Goal: Information Seeking & Learning: Learn about a topic

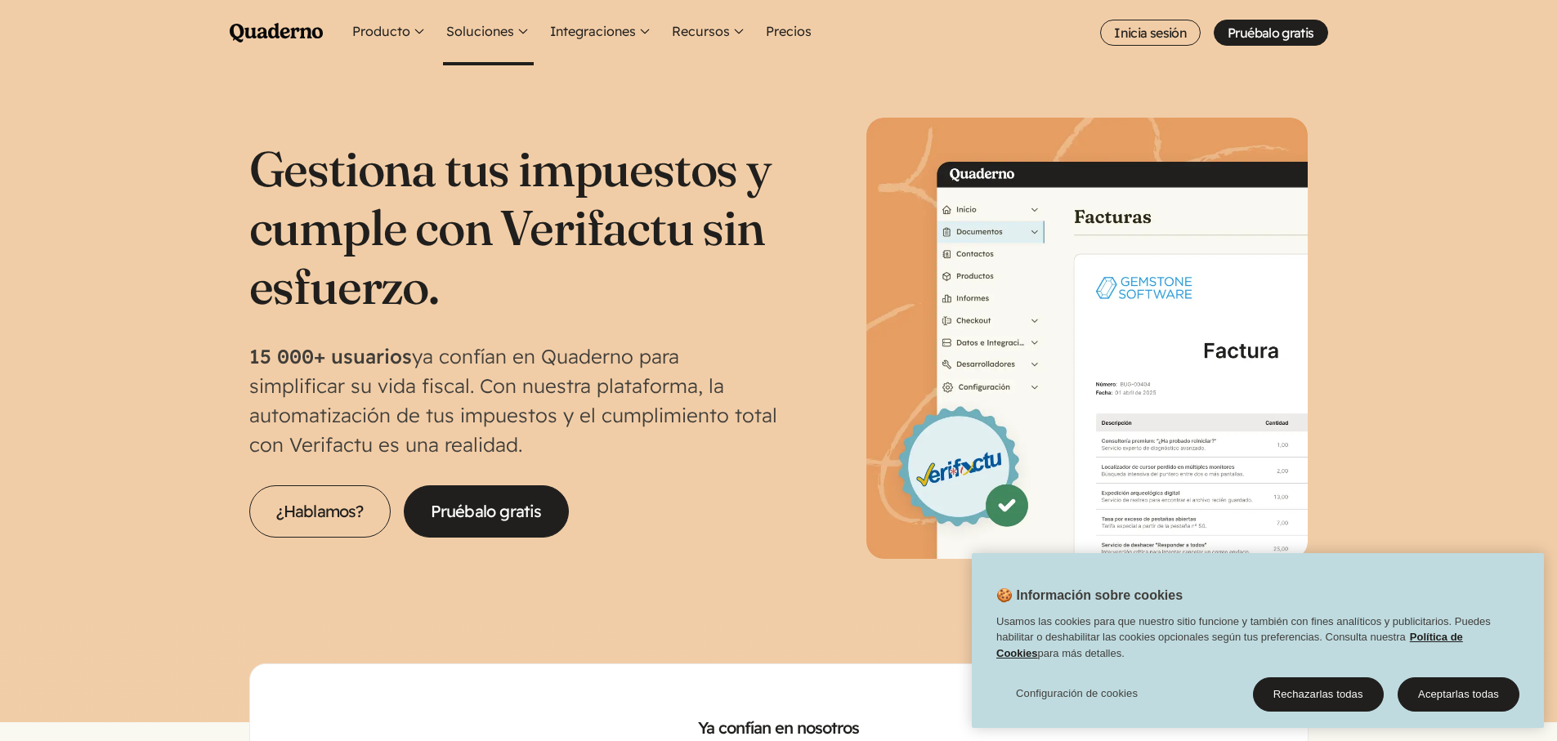
click at [485, 32] on button "Soluciones" at bounding box center [488, 32] width 91 height 65
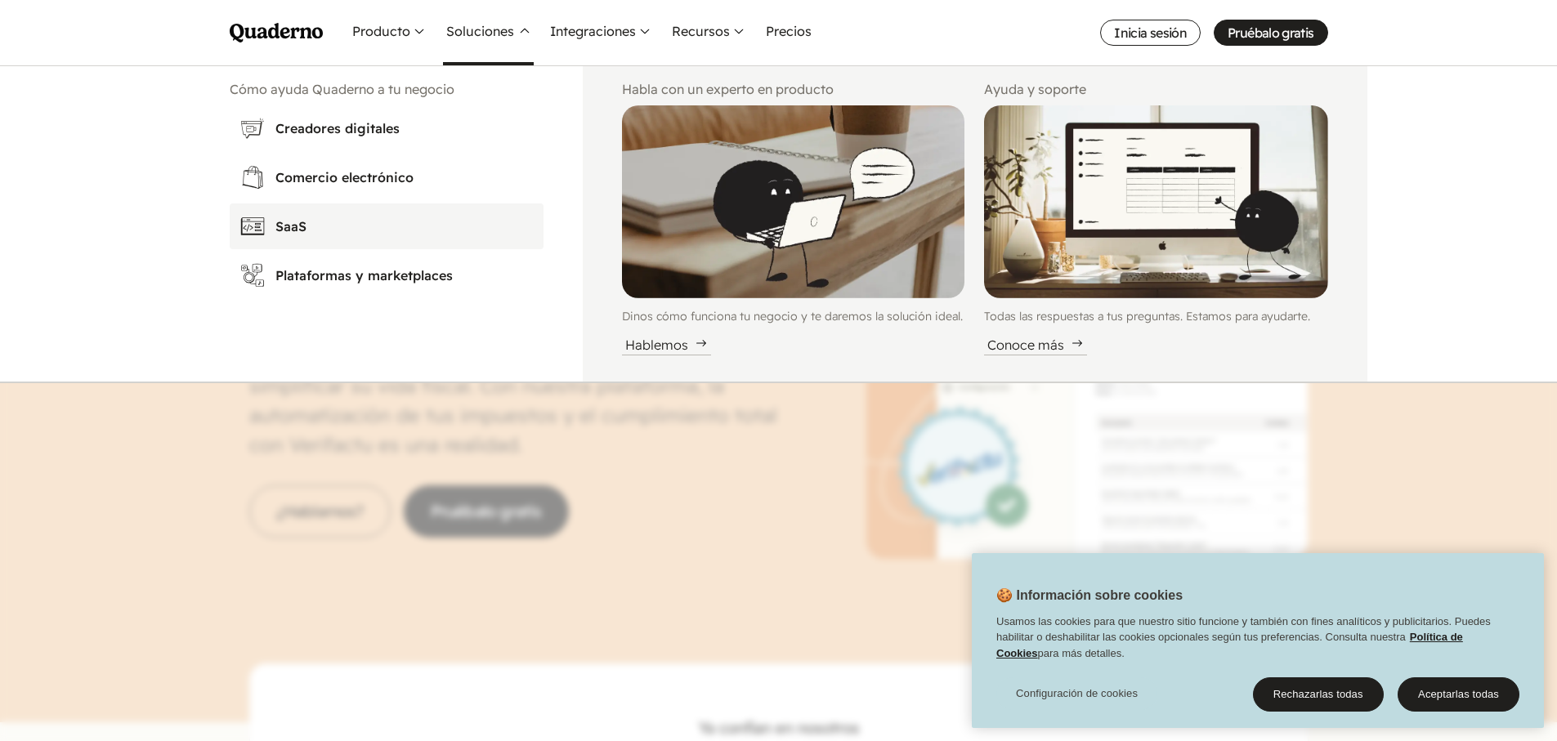
click at [299, 221] on abbr "SaaS" at bounding box center [290, 226] width 31 height 16
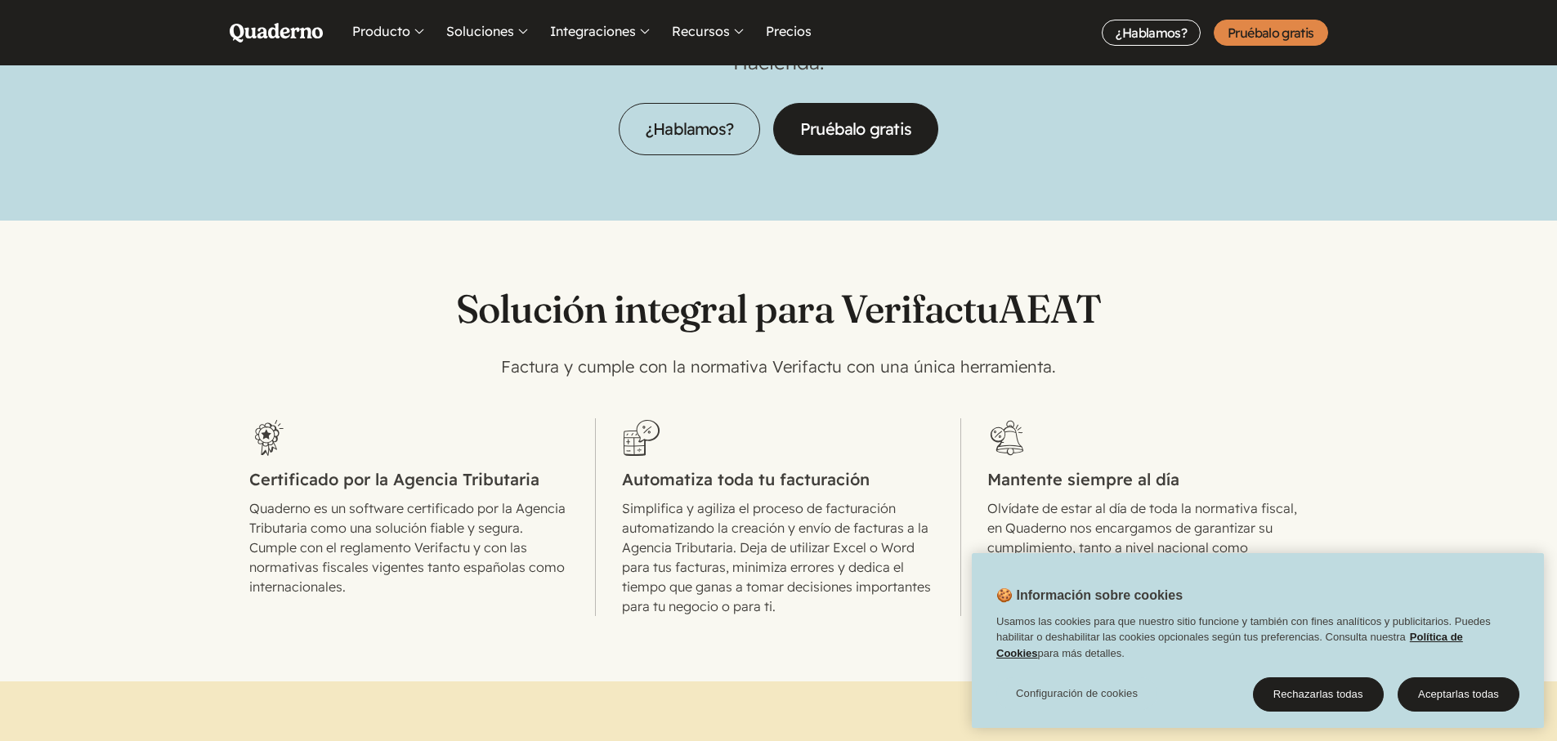
scroll to position [372, 0]
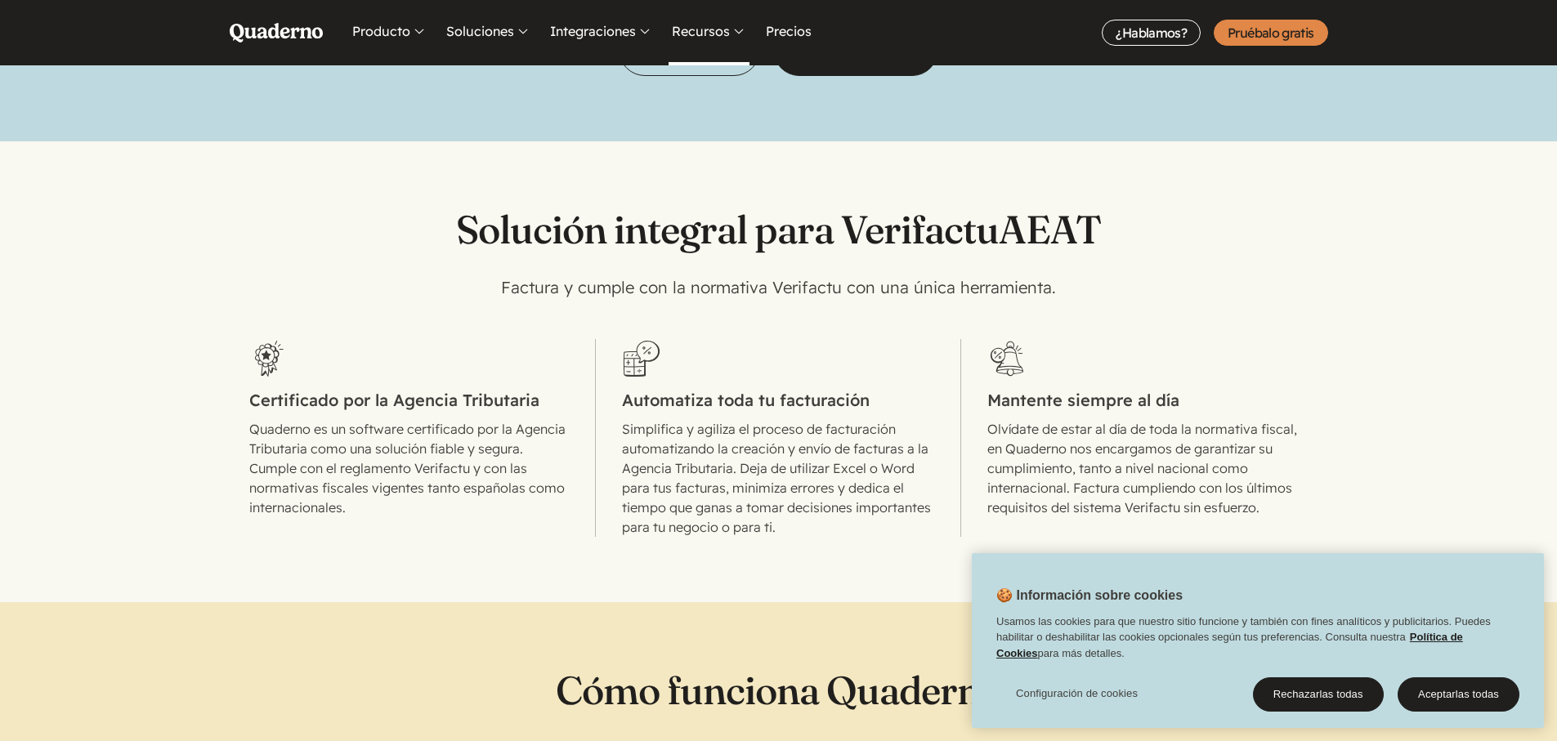
click at [712, 20] on button "Recursos" at bounding box center [709, 32] width 81 height 65
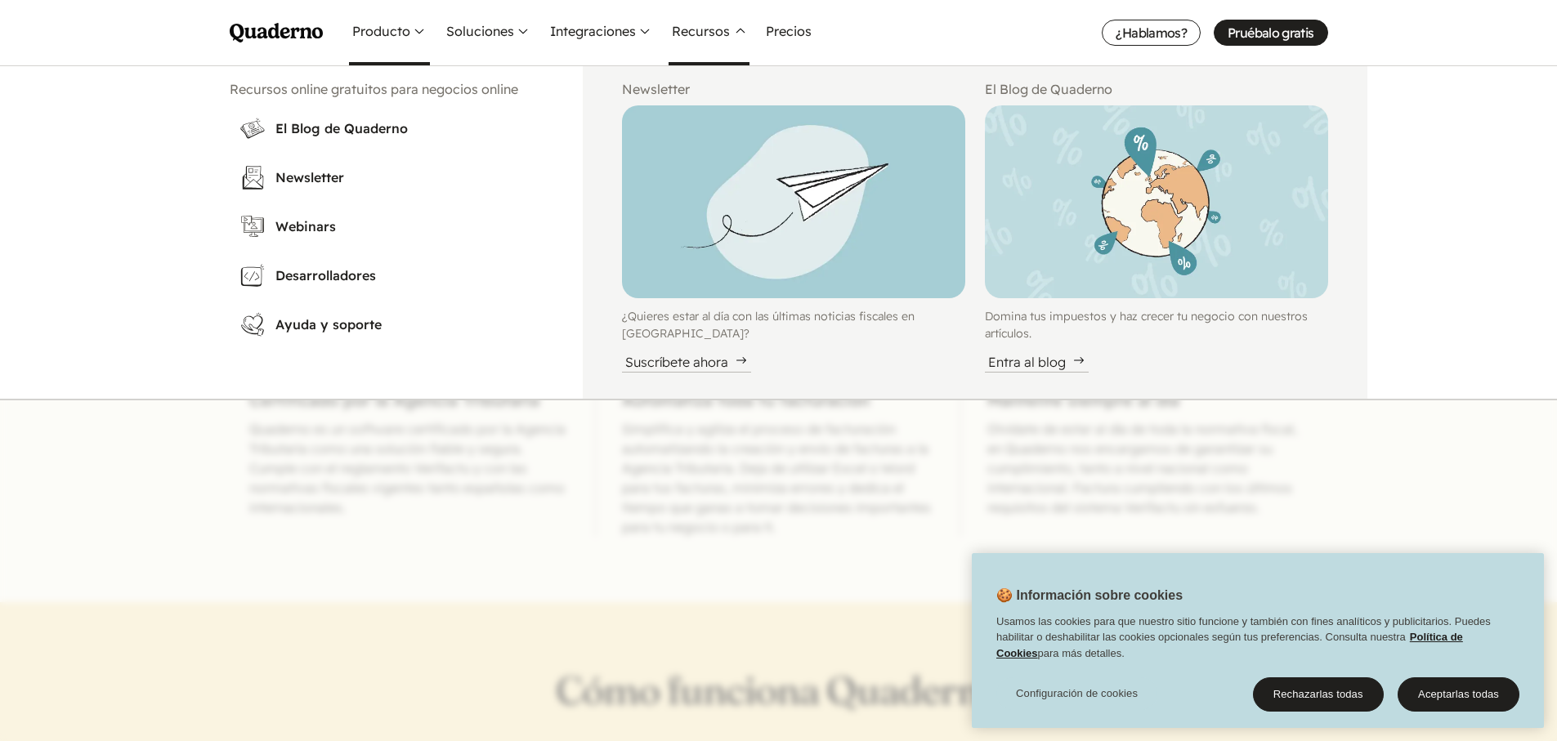
click at [367, 34] on button "Producto" at bounding box center [389, 32] width 81 height 65
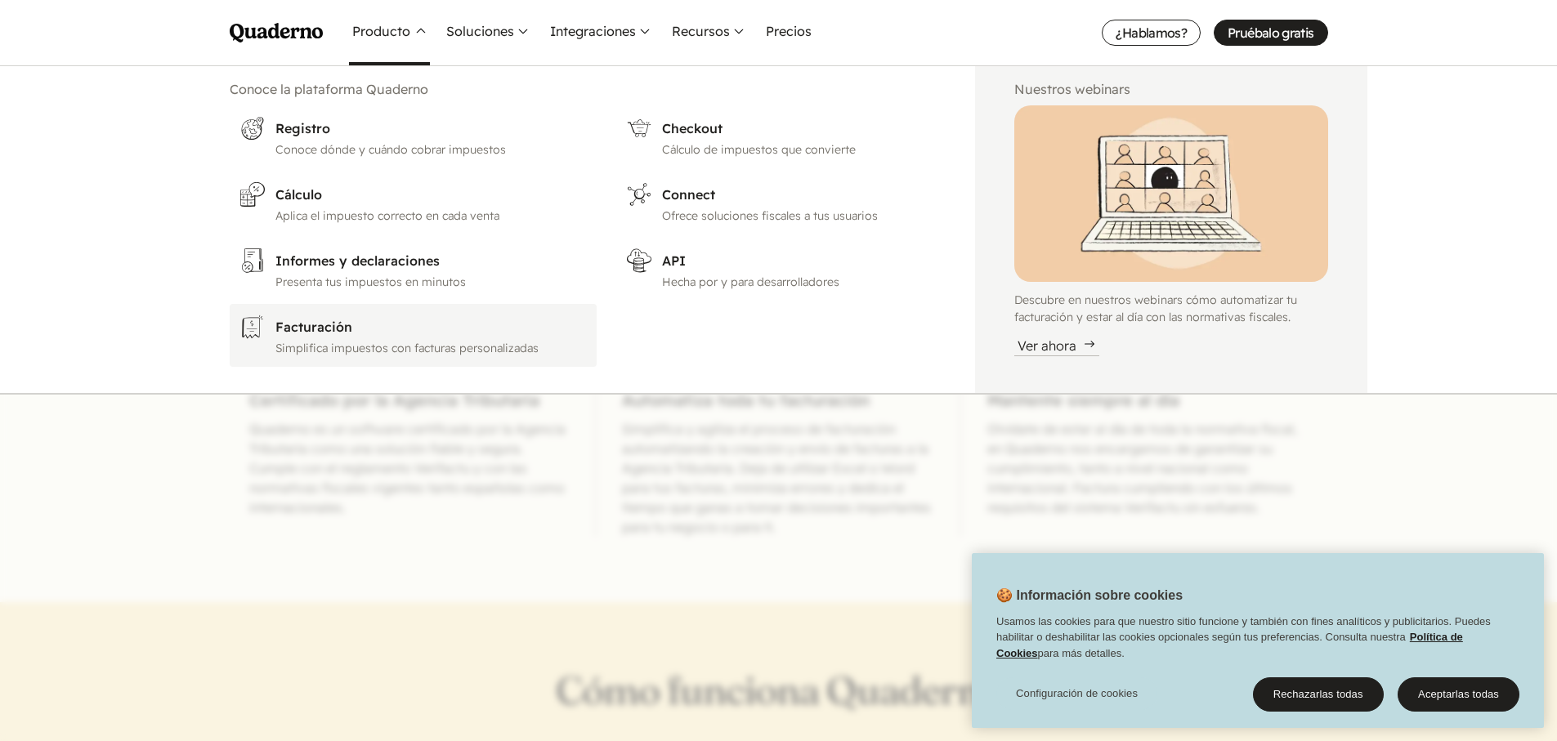
click at [376, 346] on p "Simplifica impuestos con facturas personalizadas" at bounding box center [430, 348] width 311 height 17
